Goal: Task Accomplishment & Management: Use online tool/utility

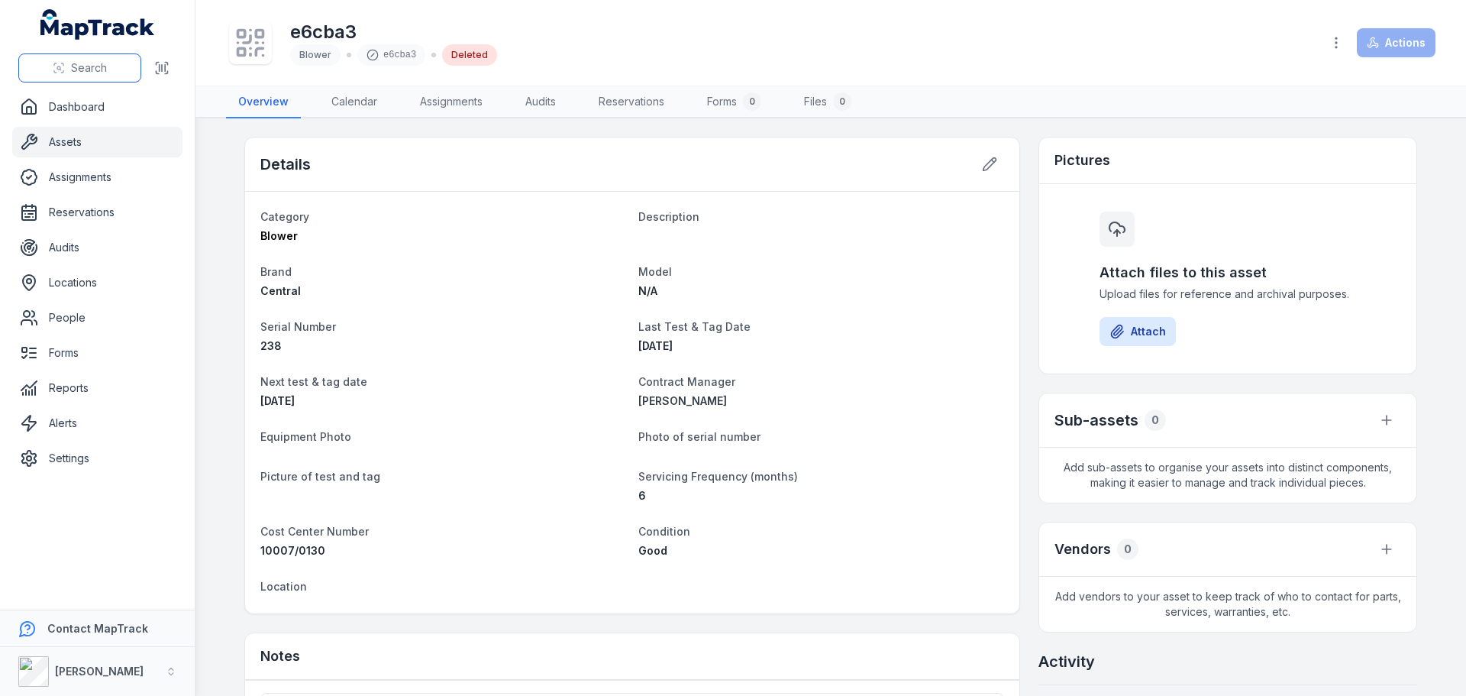
click at [94, 60] on button "Search" at bounding box center [79, 67] width 123 height 29
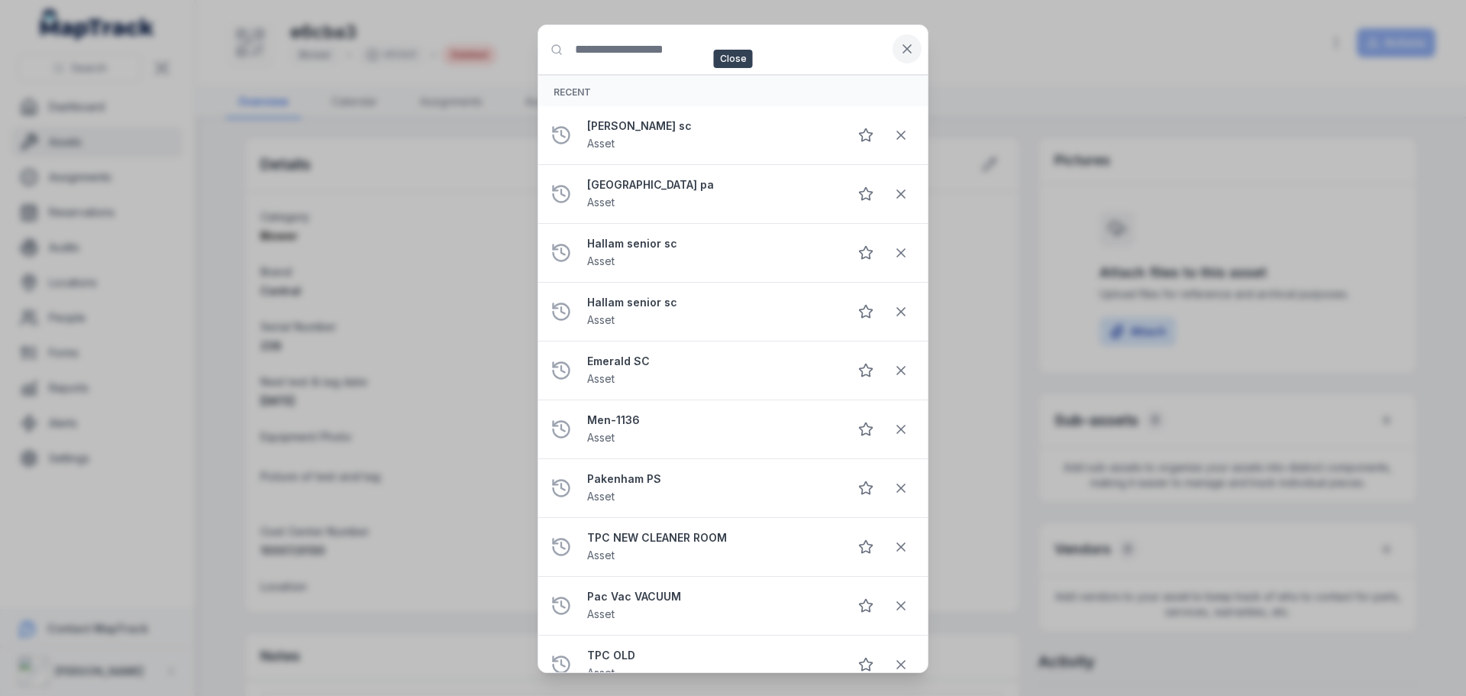
click at [902, 41] on icon at bounding box center [906, 48] width 15 height 15
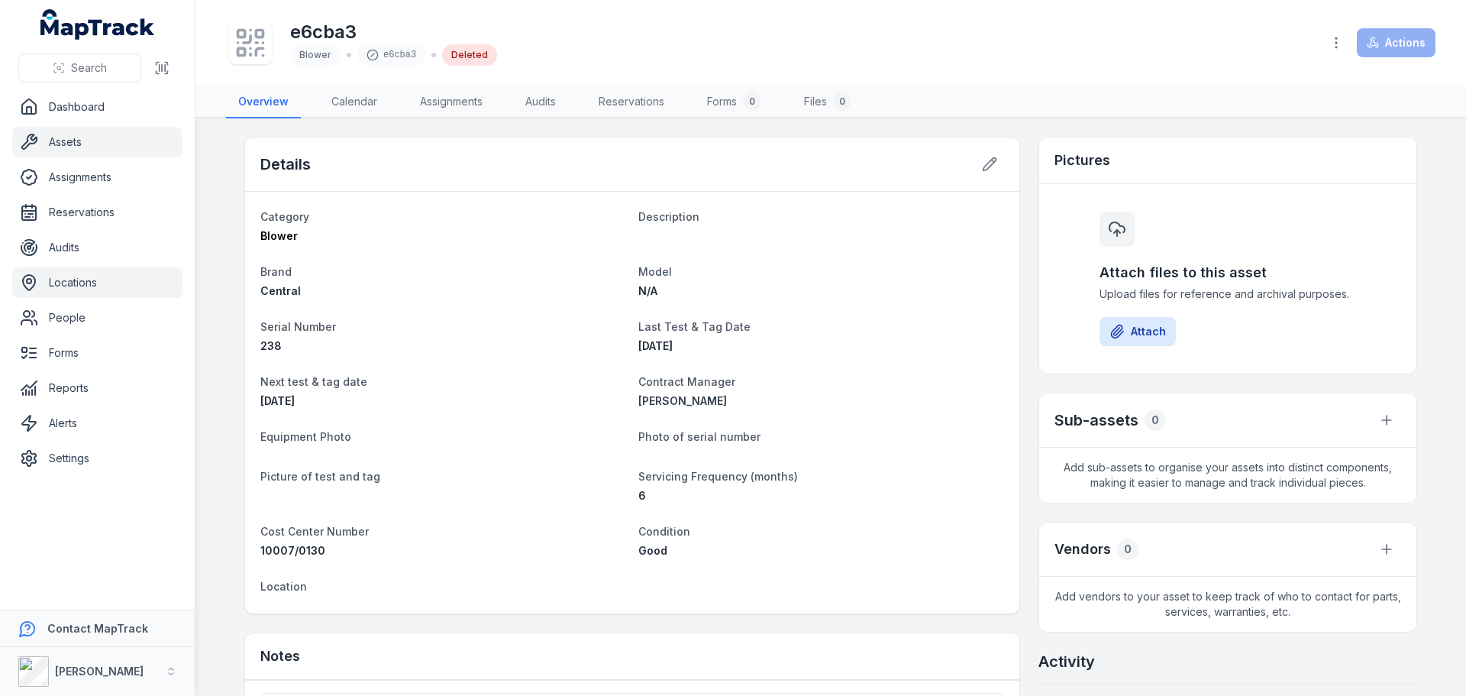
click at [86, 283] on link "Locations" at bounding box center [97, 282] width 170 height 31
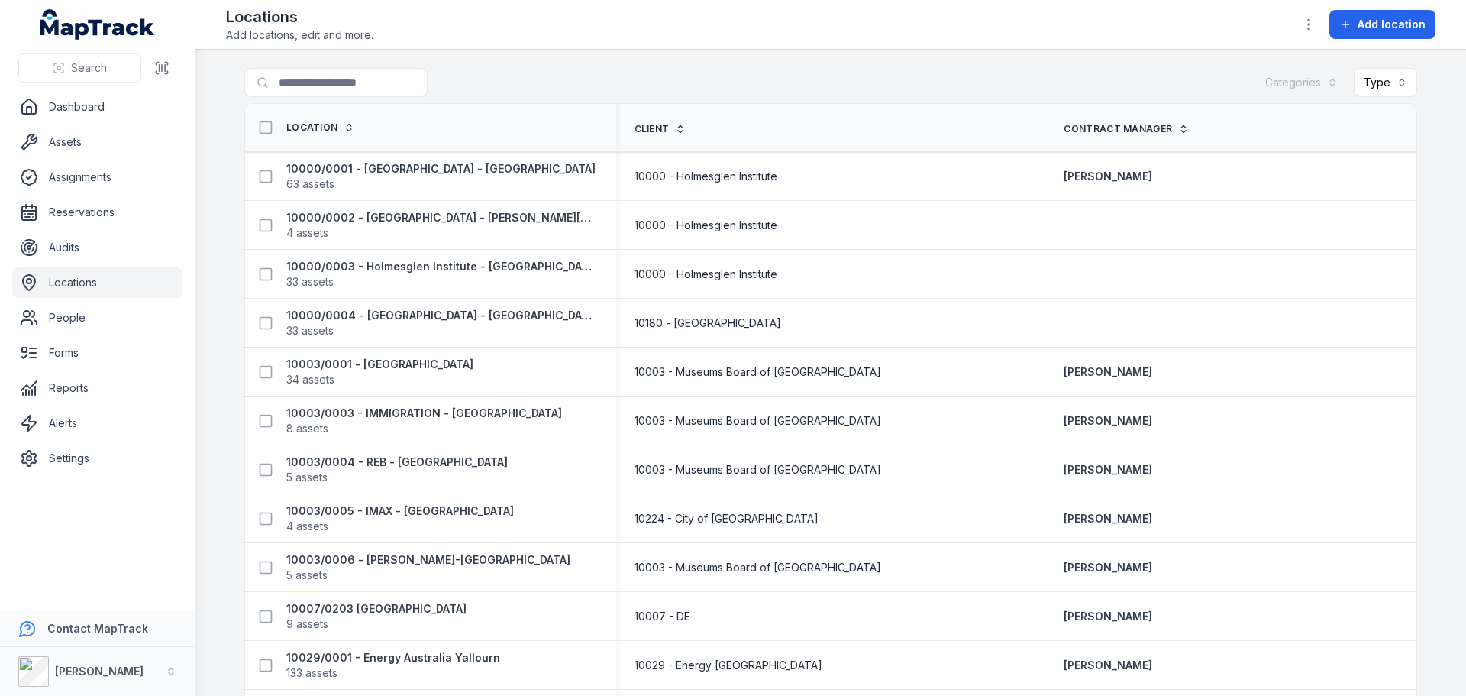
click at [96, 84] on div "Search" at bounding box center [97, 67] width 195 height 47
click at [96, 73] on span "Search" at bounding box center [89, 67] width 36 height 15
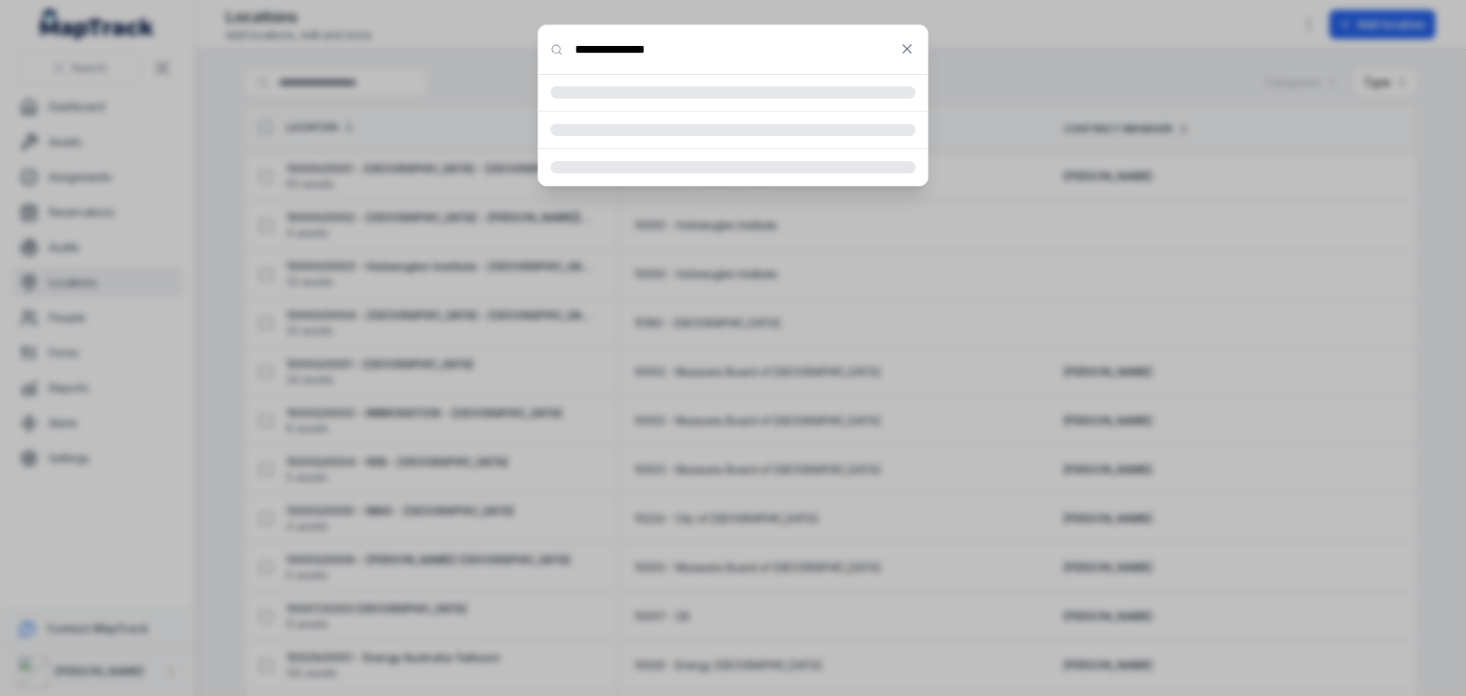
type input "**********"
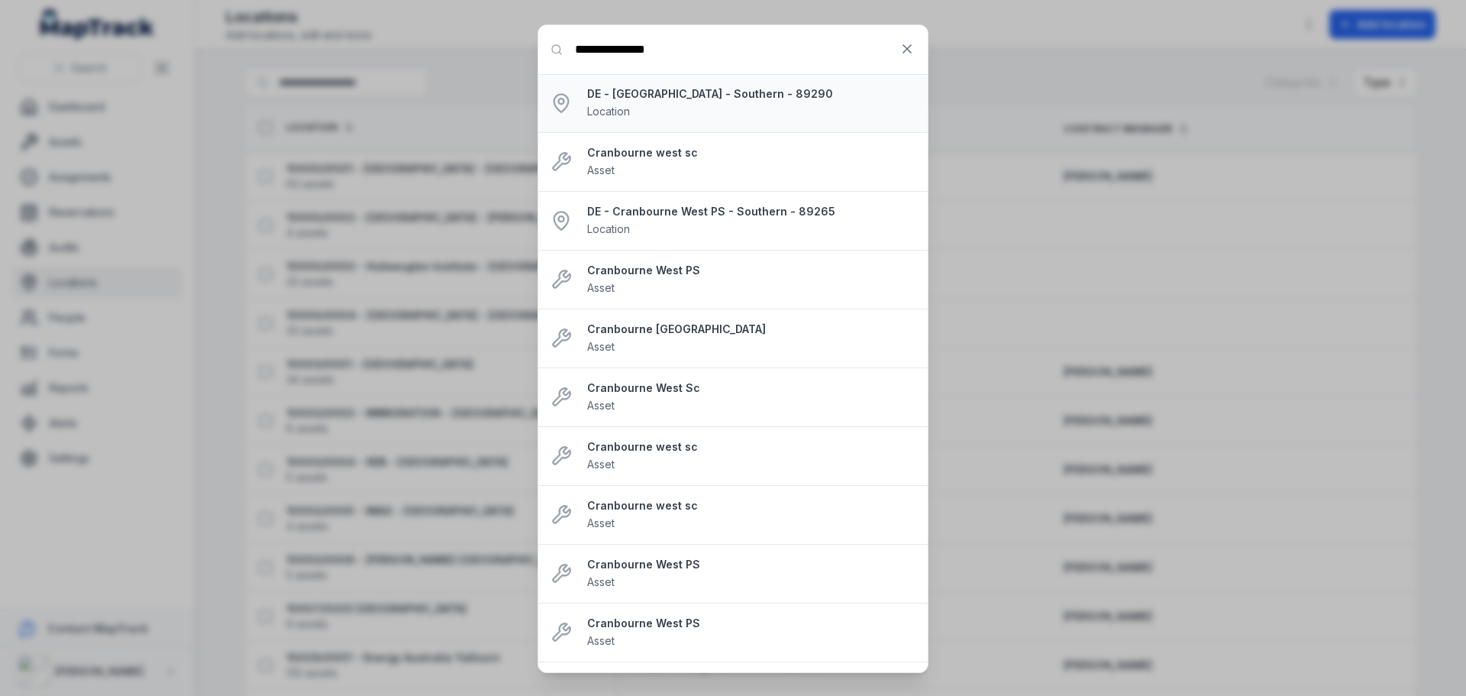
click at [787, 111] on div "DE - [GEOGRAPHIC_DATA] - Southern - 89290 Location" at bounding box center [751, 103] width 328 height 34
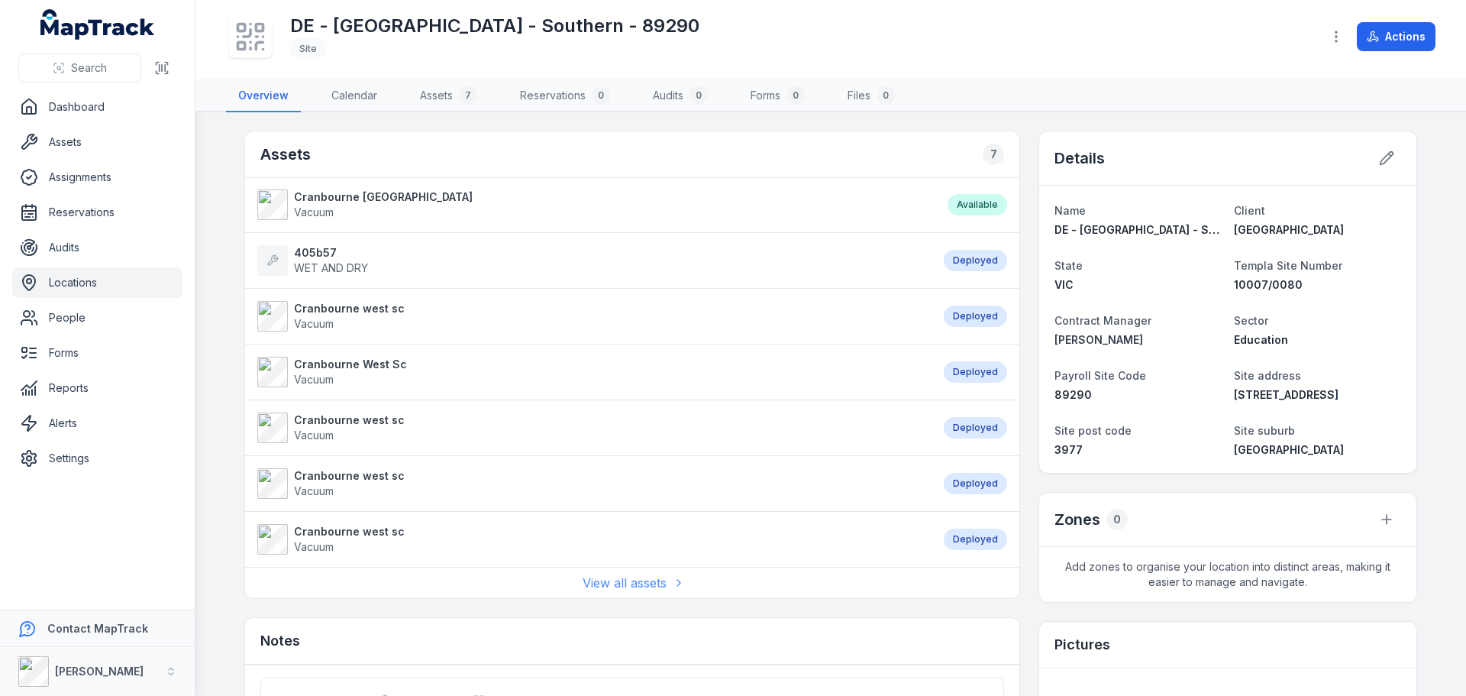
click at [654, 583] on link "View all assets" at bounding box center [632, 582] width 99 height 18
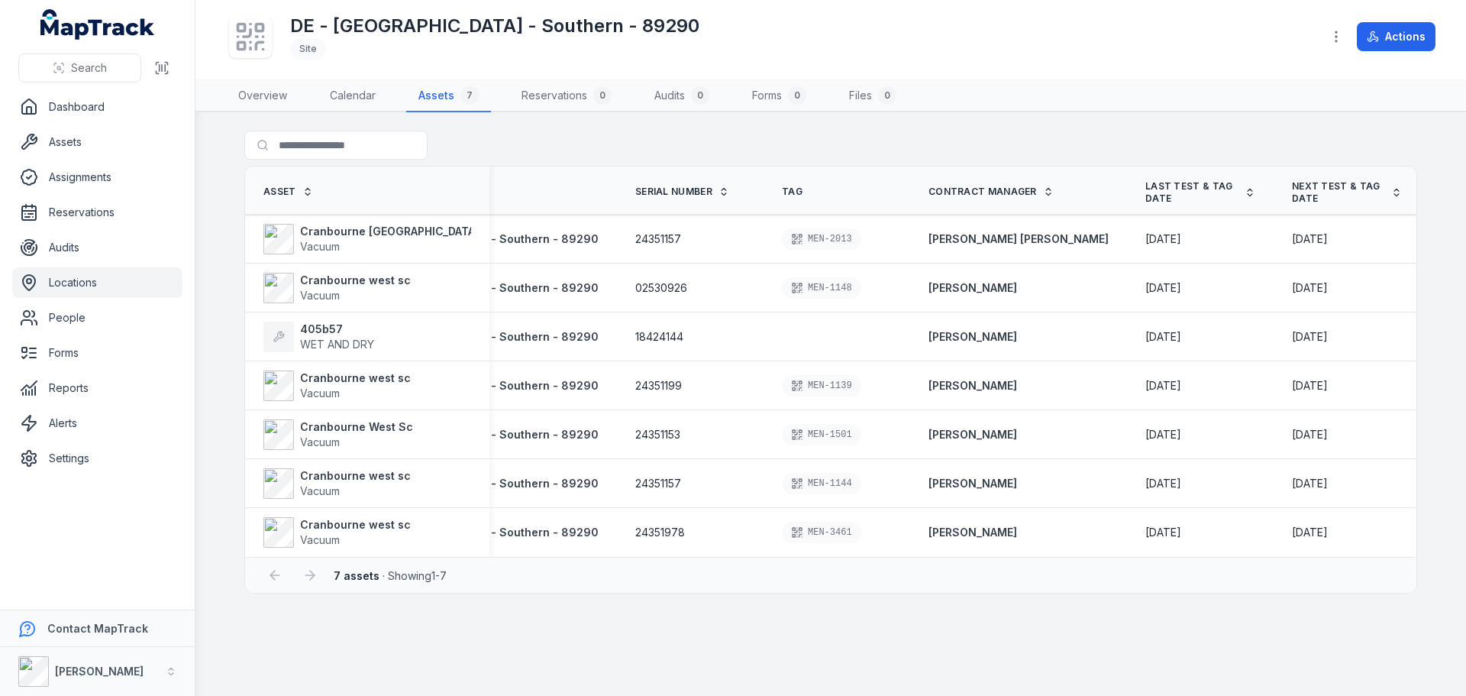
scroll to position [0, 166]
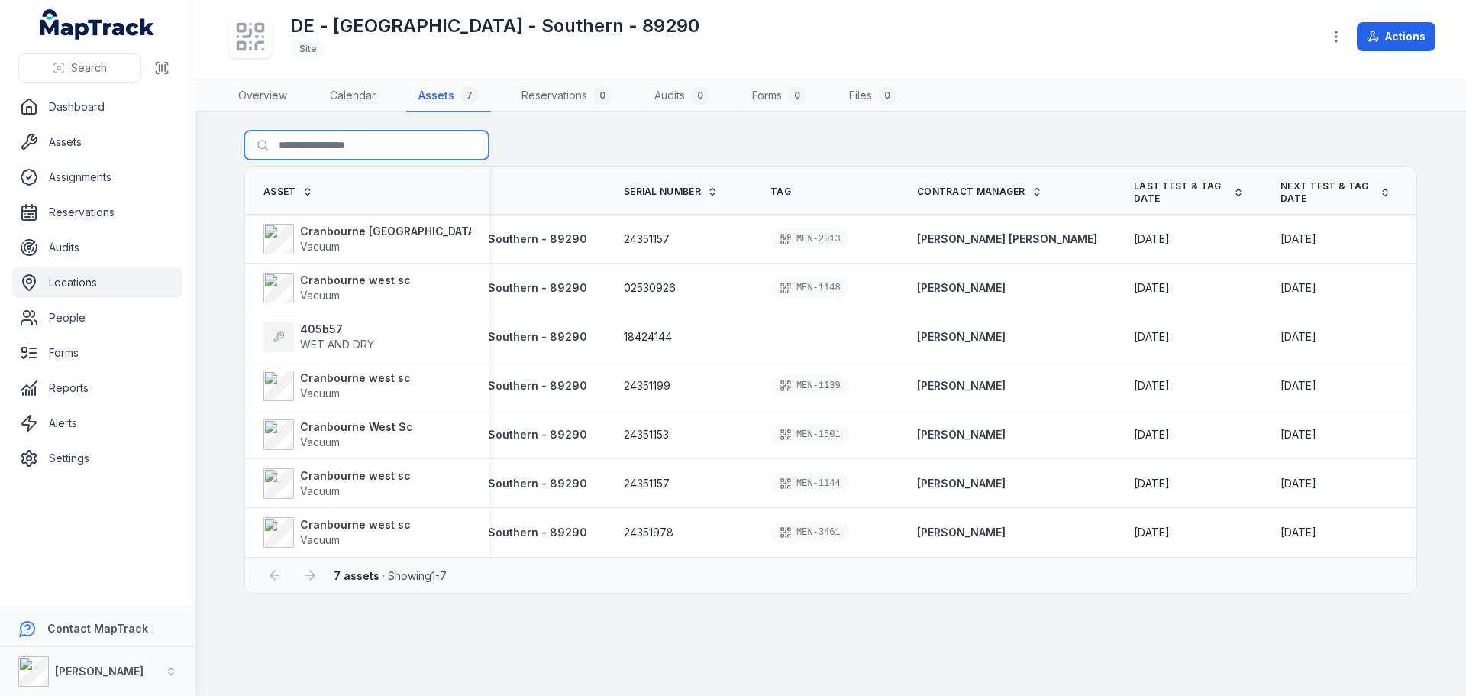
drag, startPoint x: 334, startPoint y: 139, endPoint x: 303, endPoint y: 145, distance: 31.9
click at [334, 139] on input "Search for assets" at bounding box center [366, 145] width 244 height 29
click at [74, 71] on span "Search" at bounding box center [89, 67] width 36 height 15
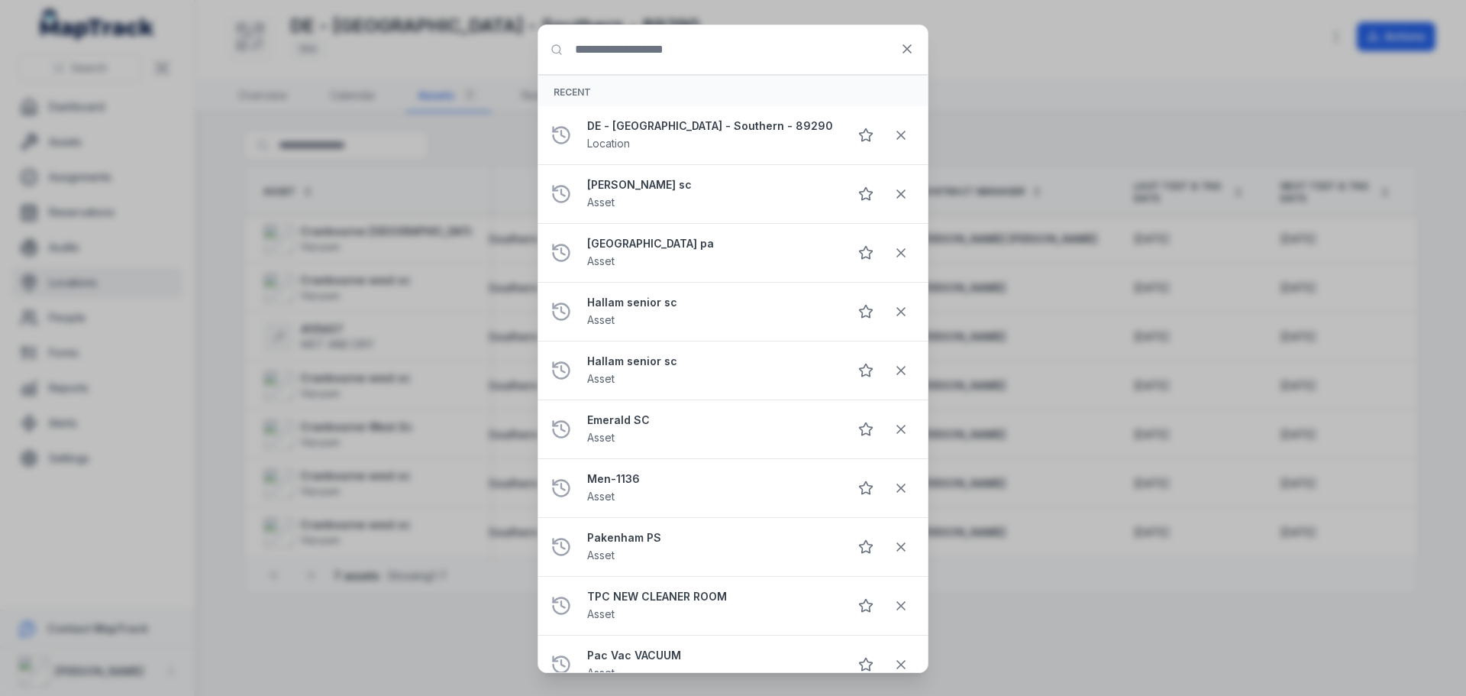
click at [647, 54] on input "Search for anything" at bounding box center [732, 49] width 389 height 49
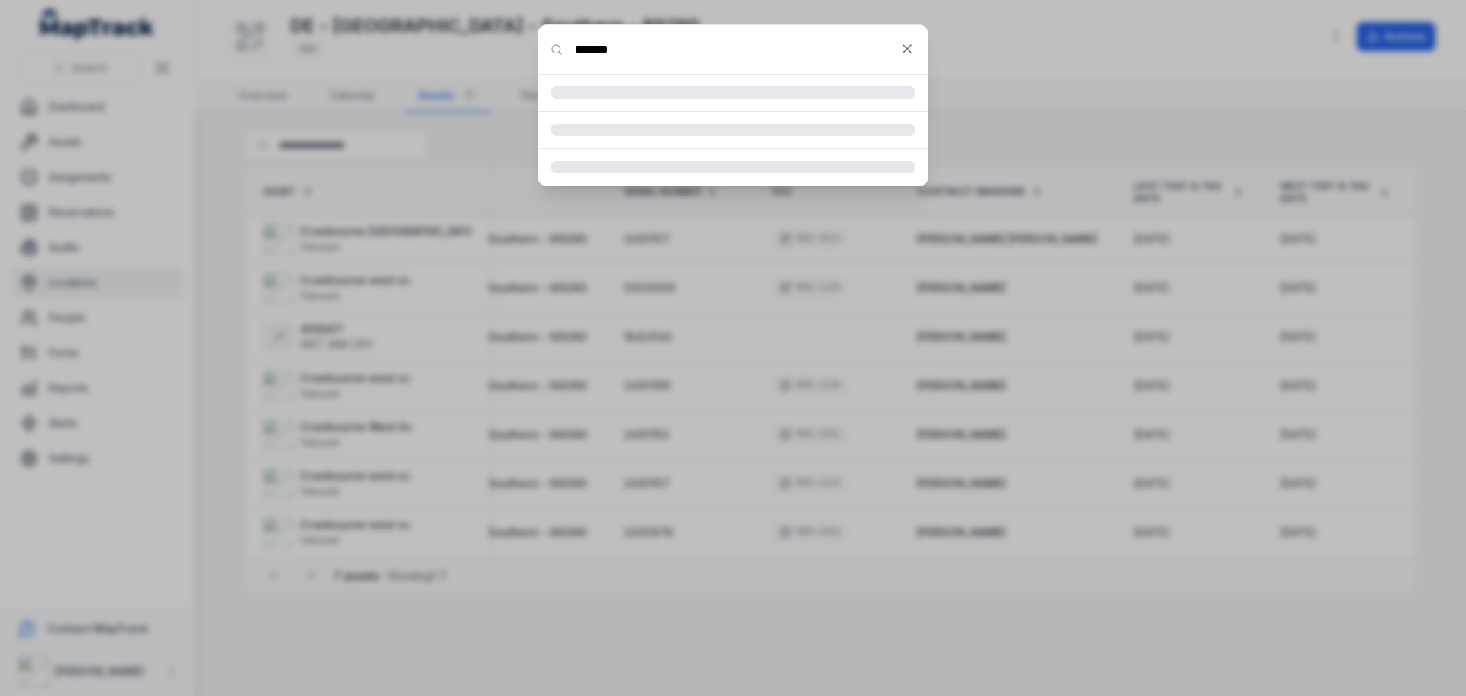
type input "**********"
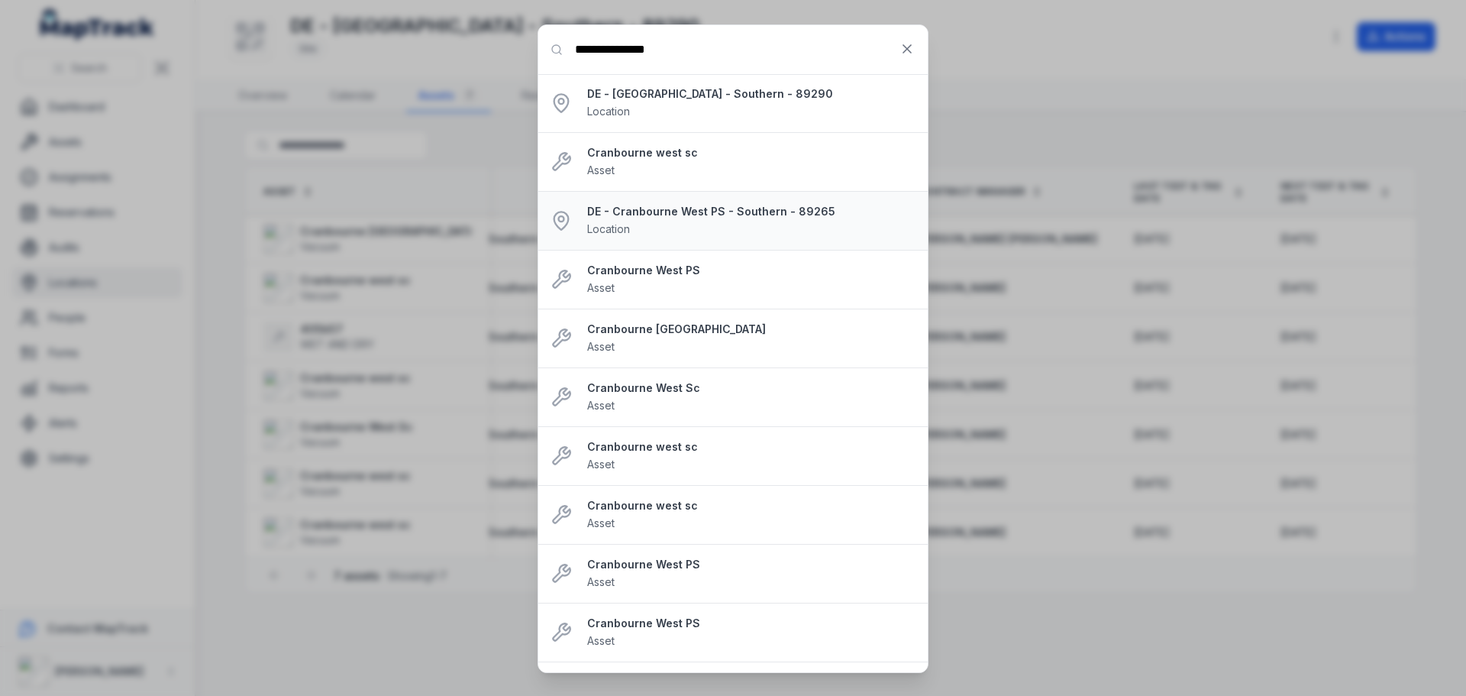
click at [699, 209] on strong "DE - Cranbourne West PS - Southern - 89265" at bounding box center [751, 211] width 328 height 15
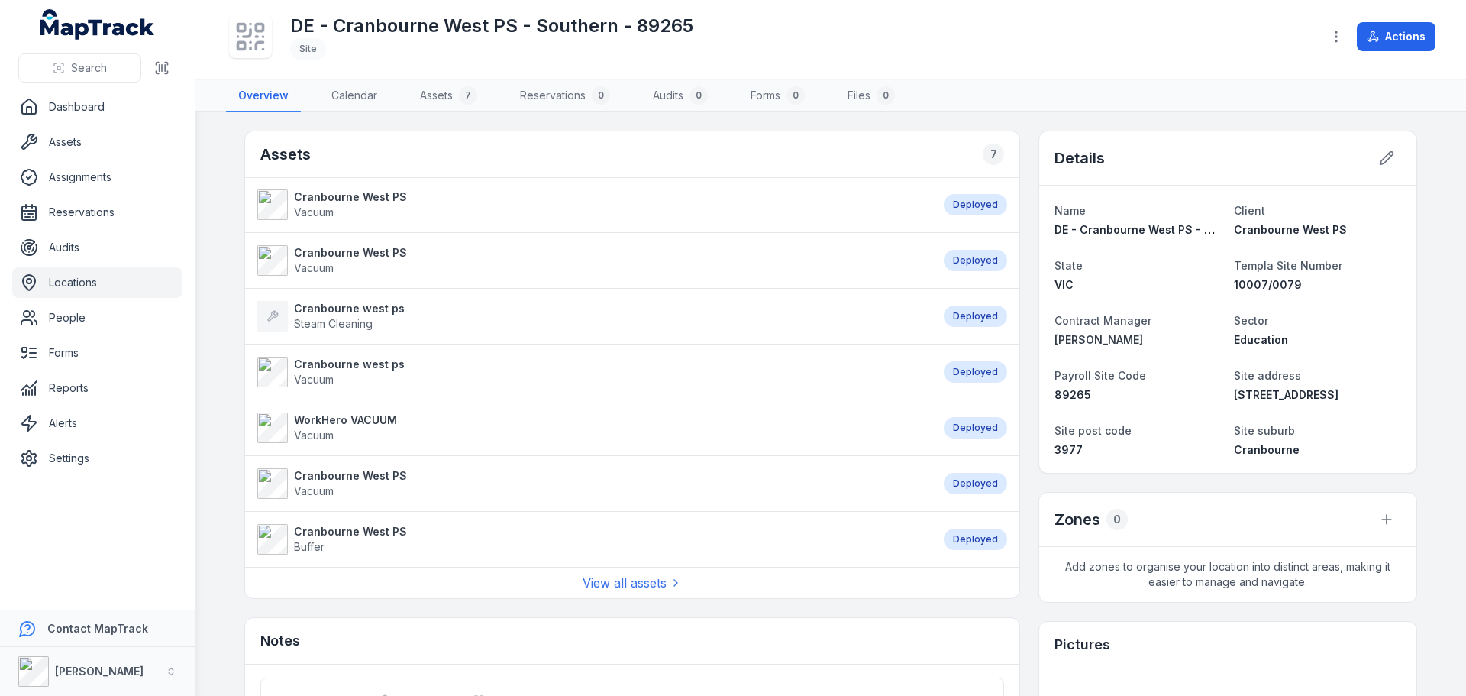
click at [605, 572] on div "View all assets" at bounding box center [632, 581] width 774 height 31
click at [607, 574] on div "View all assets" at bounding box center [632, 581] width 774 height 31
click at [622, 577] on link "View all assets" at bounding box center [632, 582] width 99 height 18
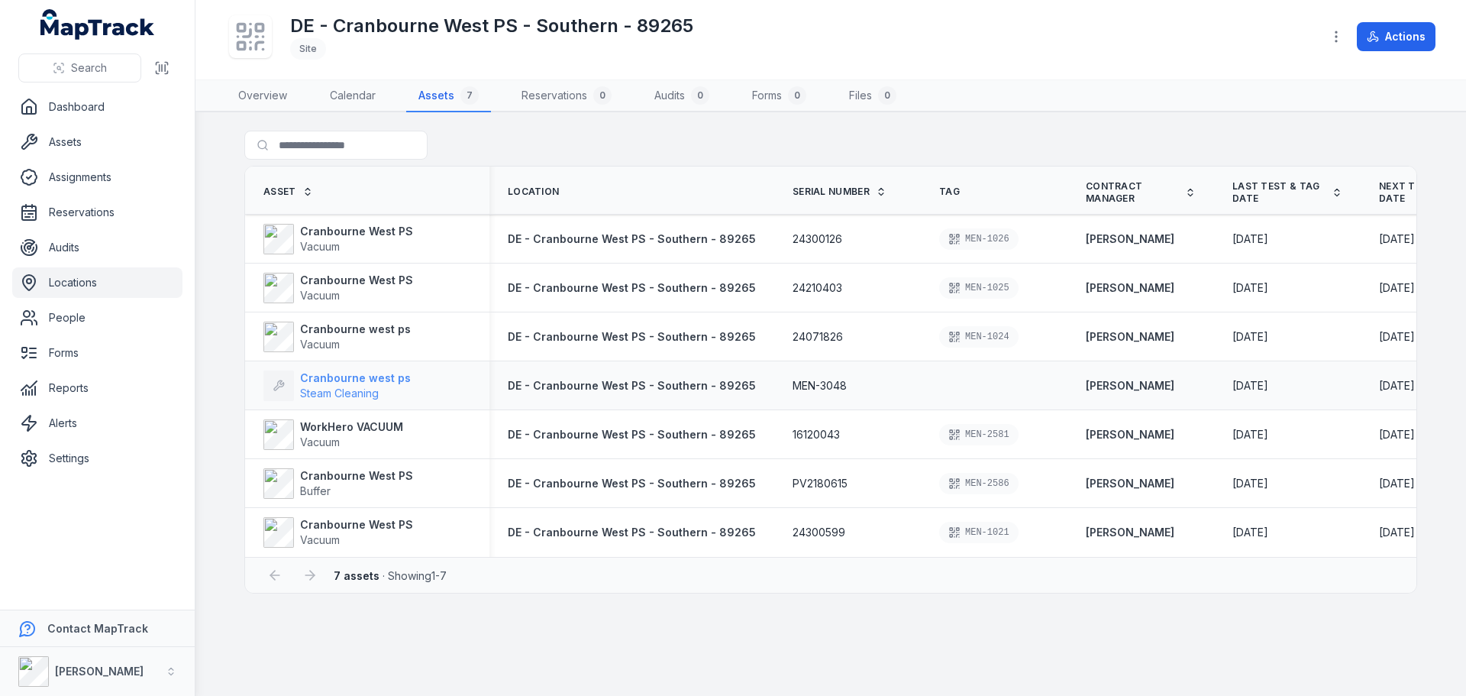
click at [339, 386] on span "Steam Cleaning" at bounding box center [339, 392] width 79 height 13
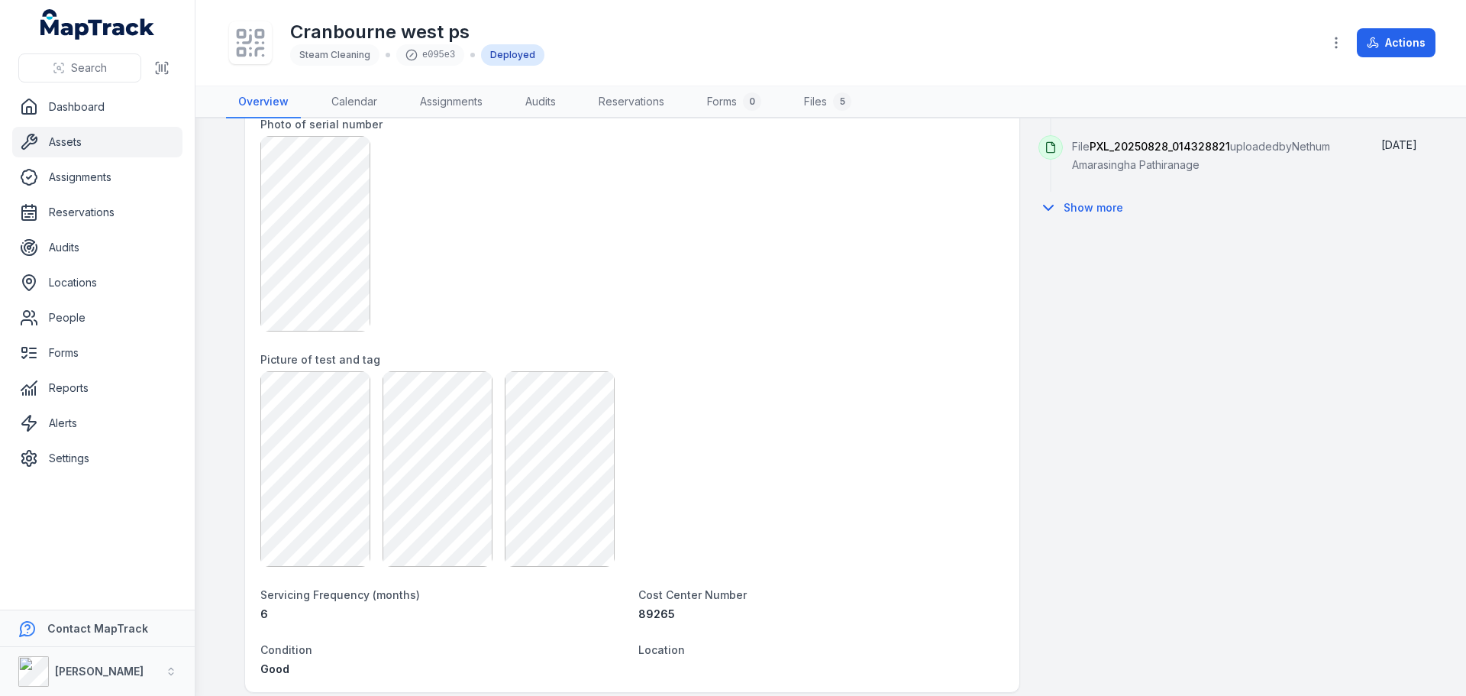
scroll to position [916, 0]
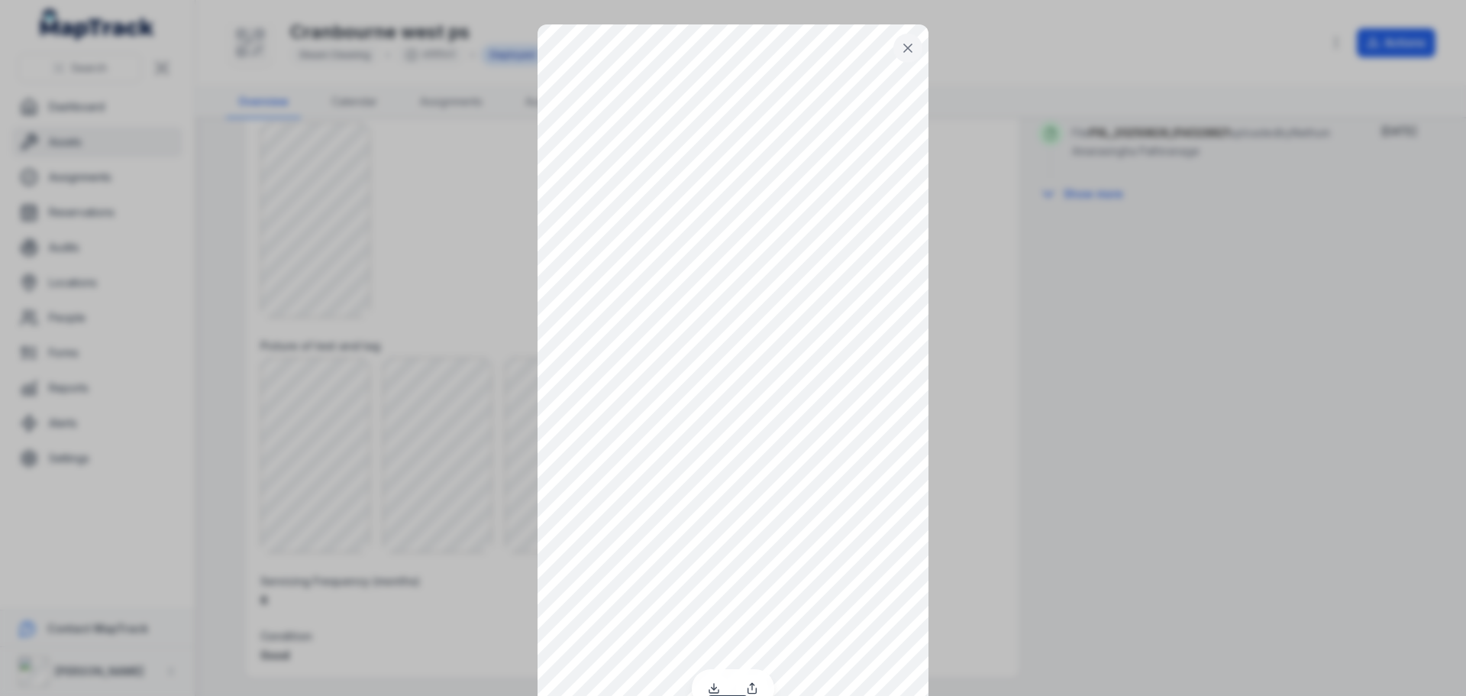
click at [900, 53] on icon at bounding box center [907, 47] width 15 height 15
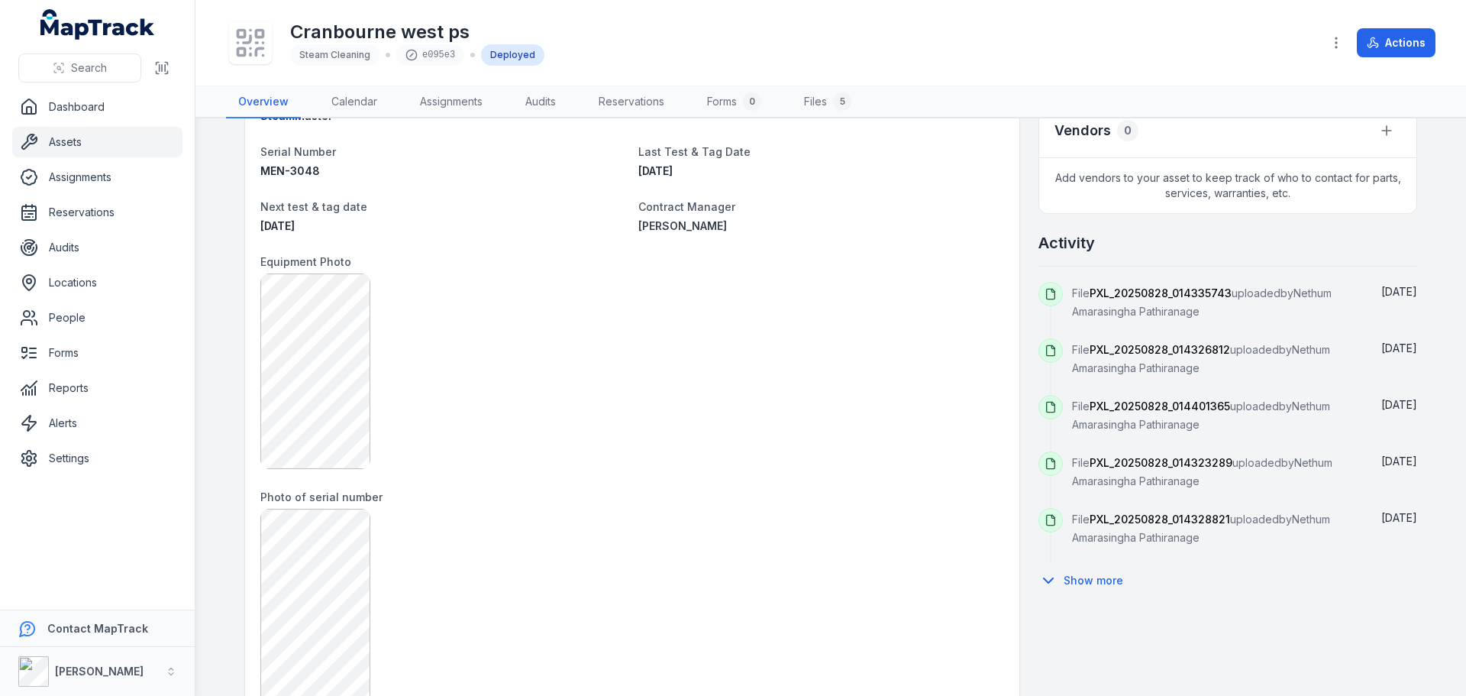
scroll to position [763, 0]
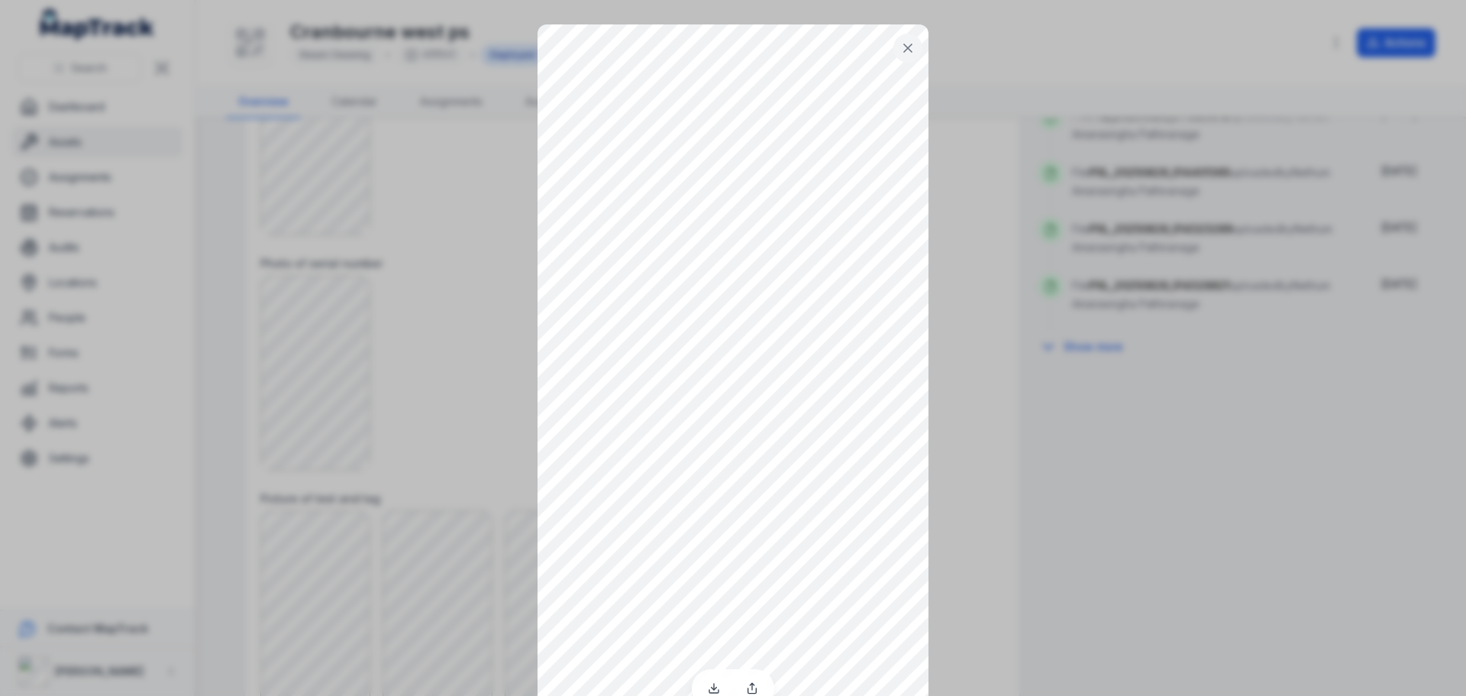
click at [907, 56] on button at bounding box center [907, 48] width 29 height 29
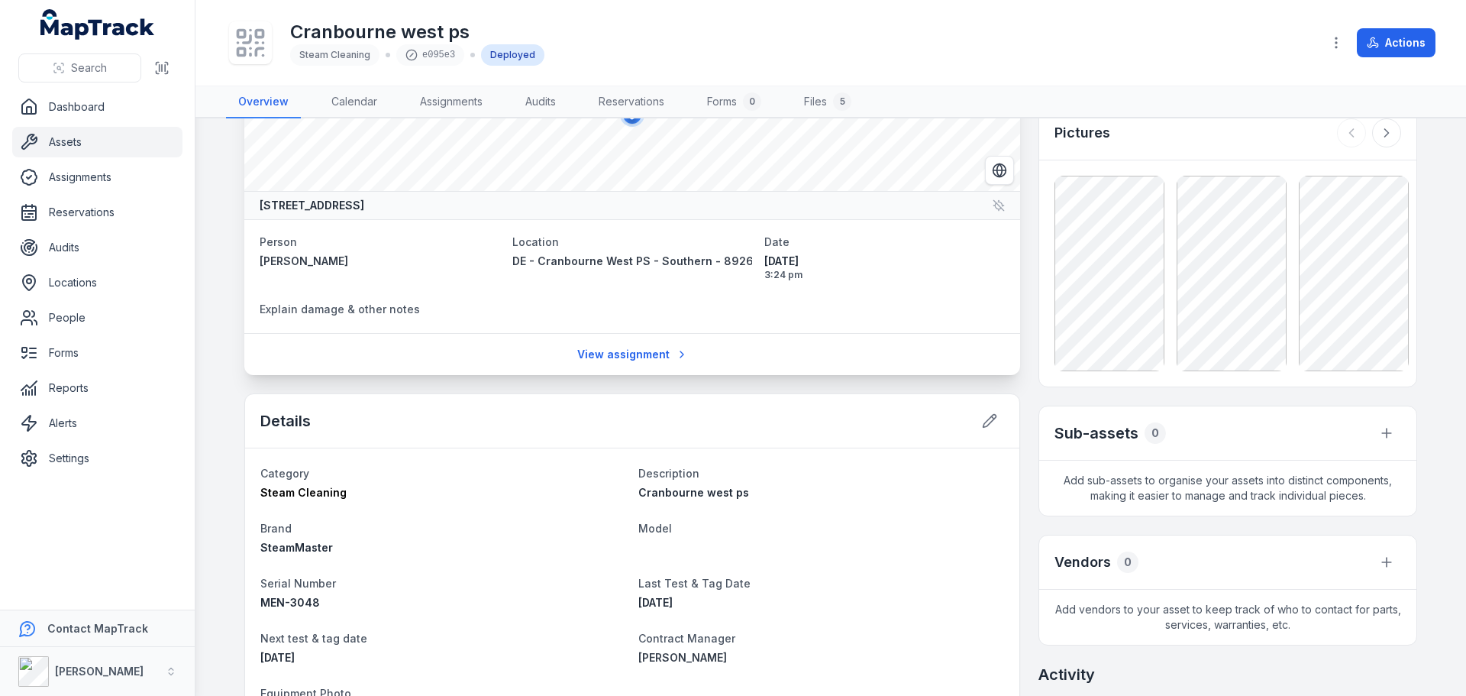
scroll to position [0, 0]
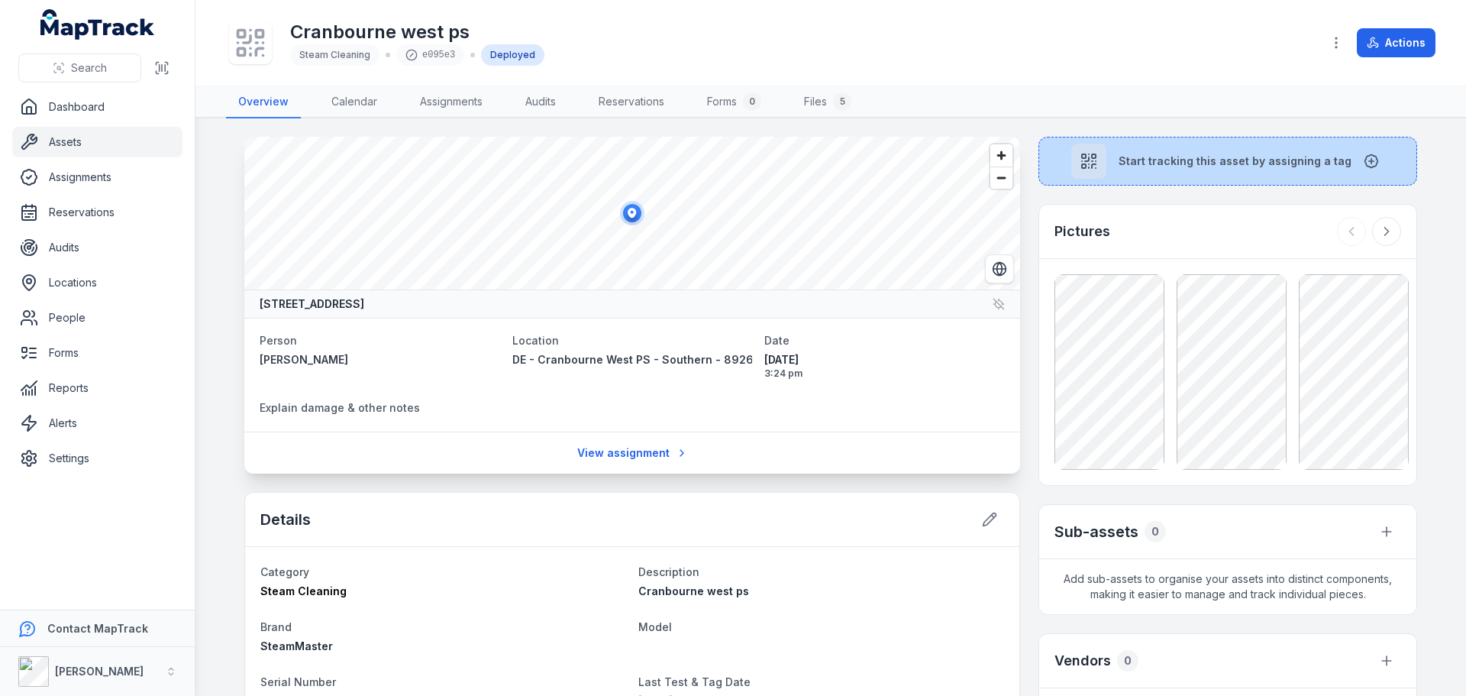
click at [1197, 151] on button "Start tracking this asset by assigning a tag" at bounding box center [1227, 161] width 379 height 49
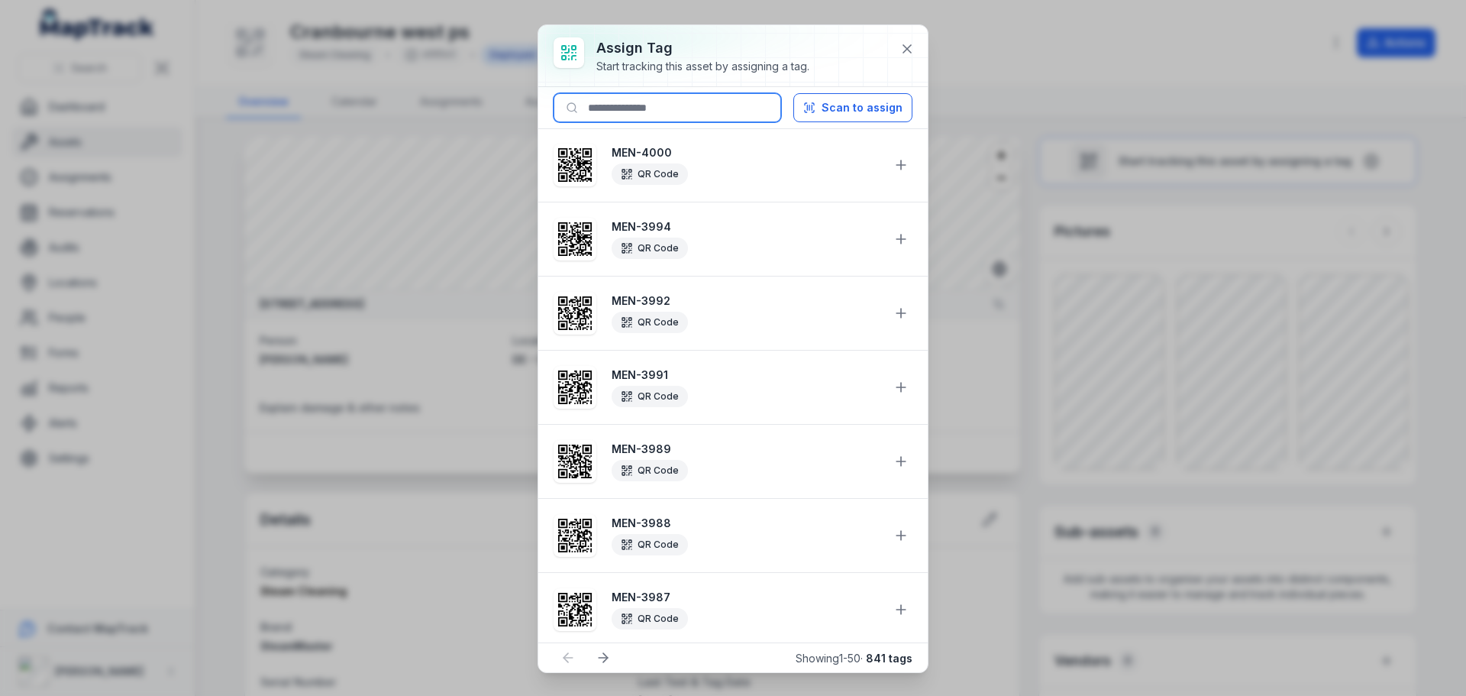
click at [624, 108] on input at bounding box center [668, 107] width 228 height 29
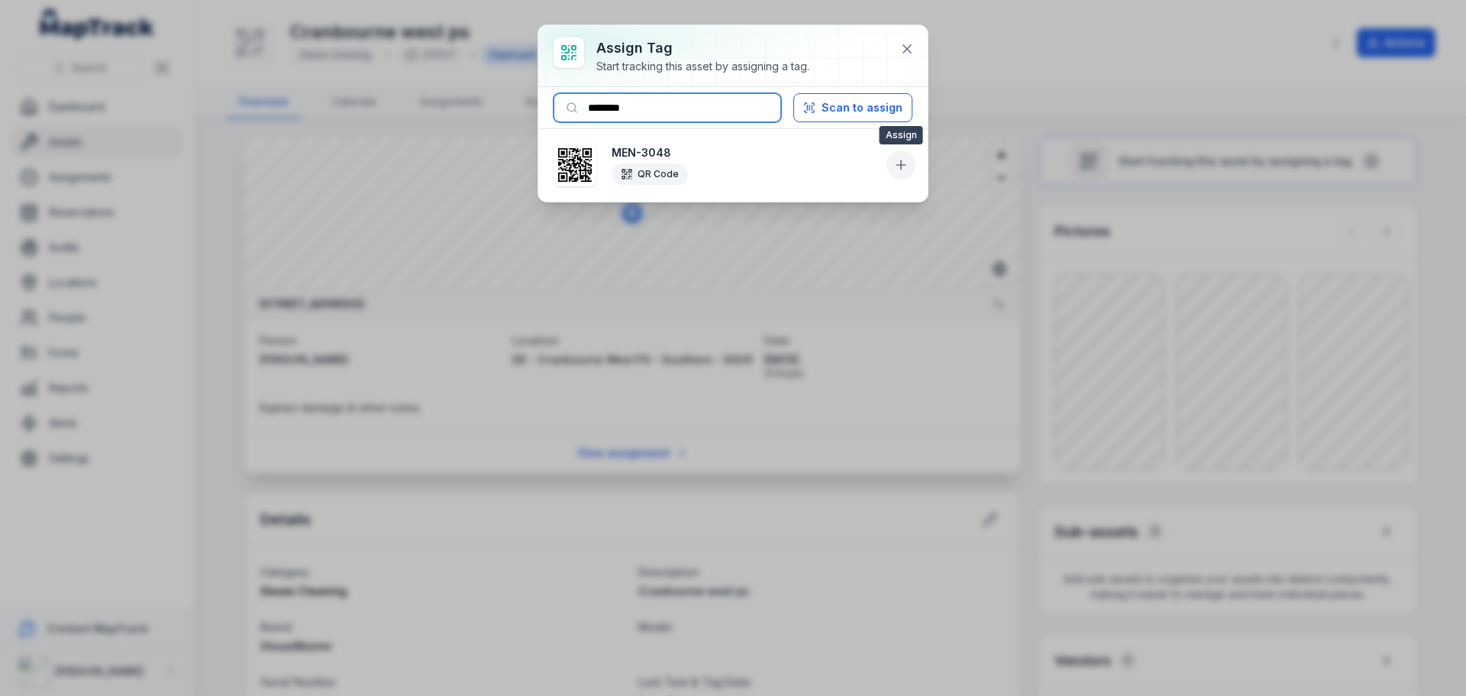
type input "********"
click at [905, 158] on icon at bounding box center [900, 164] width 15 height 15
